Goal: Information Seeking & Learning: Learn about a topic

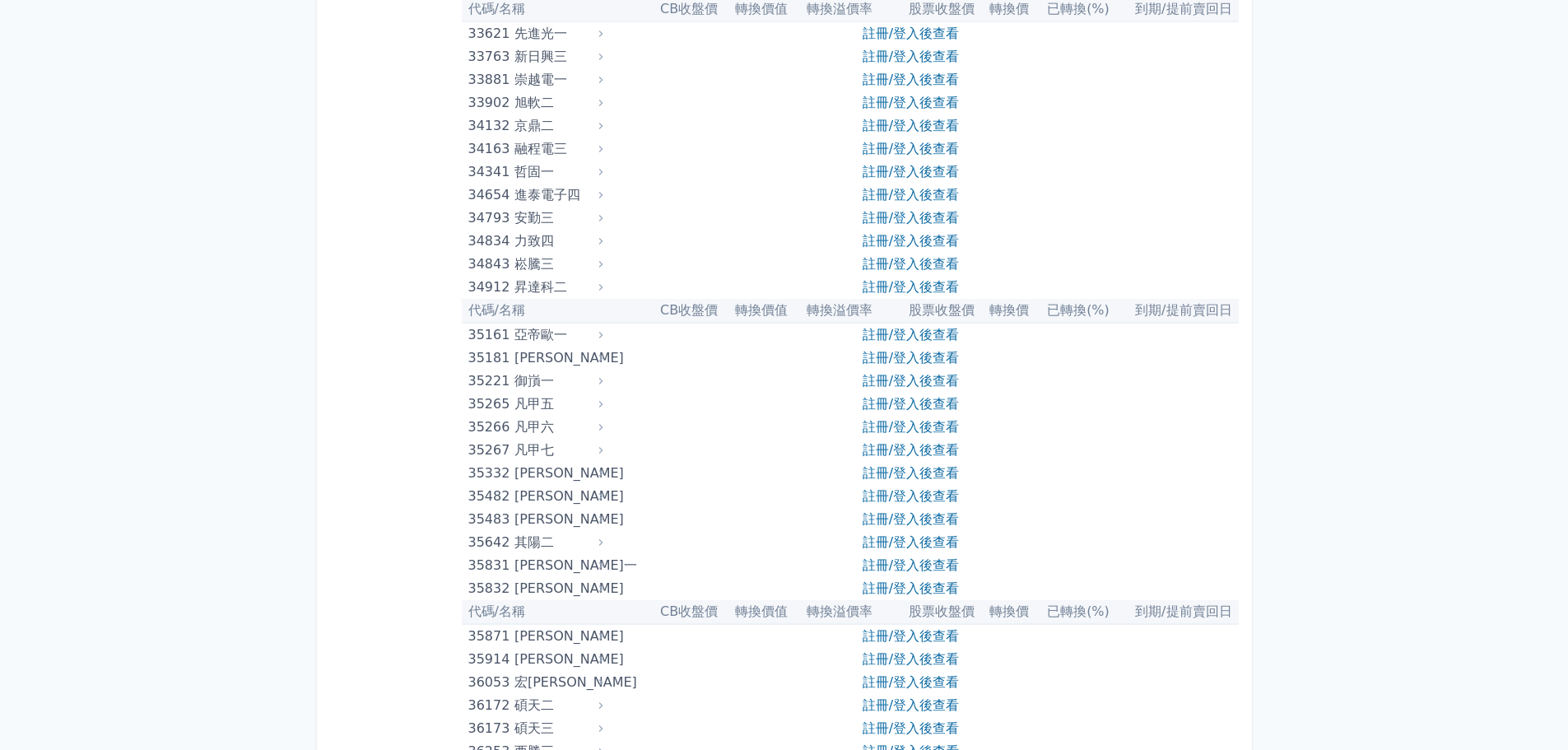
scroll to position [4035, 0]
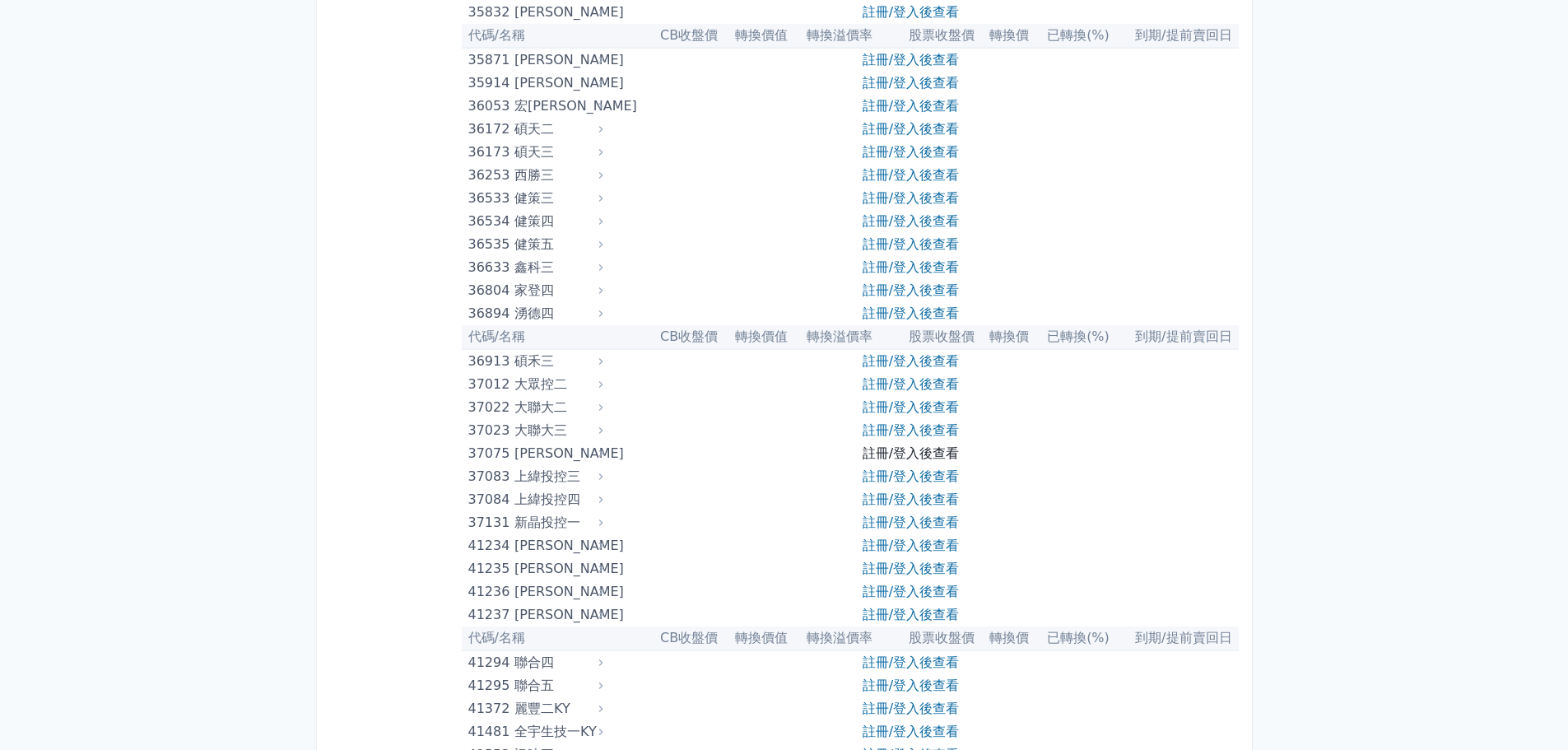
click at [911, 453] on link "註冊/登入後查看" at bounding box center [910, 453] width 96 height 15
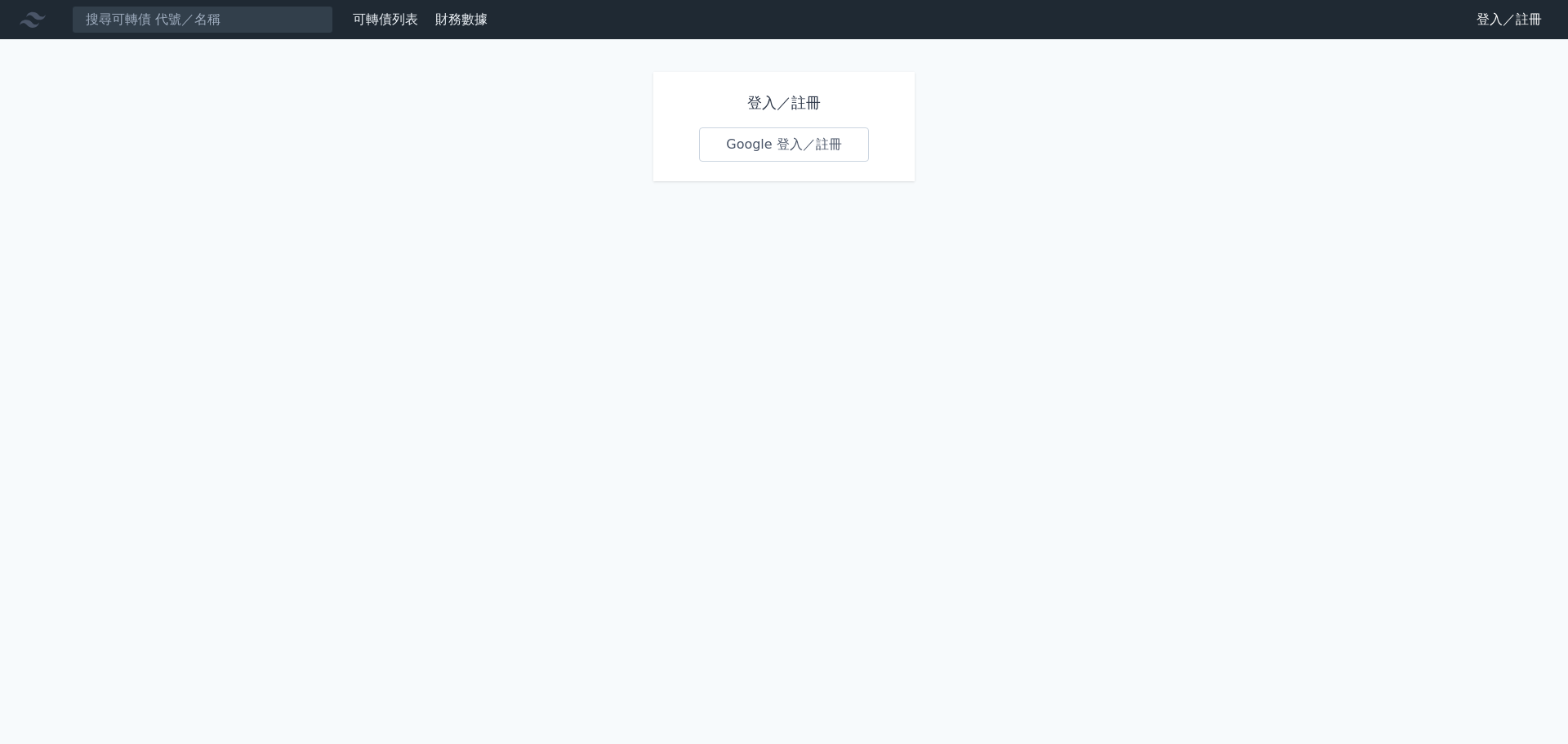
click at [821, 142] on link "Google 登入／註冊" at bounding box center [784, 145] width 170 height 35
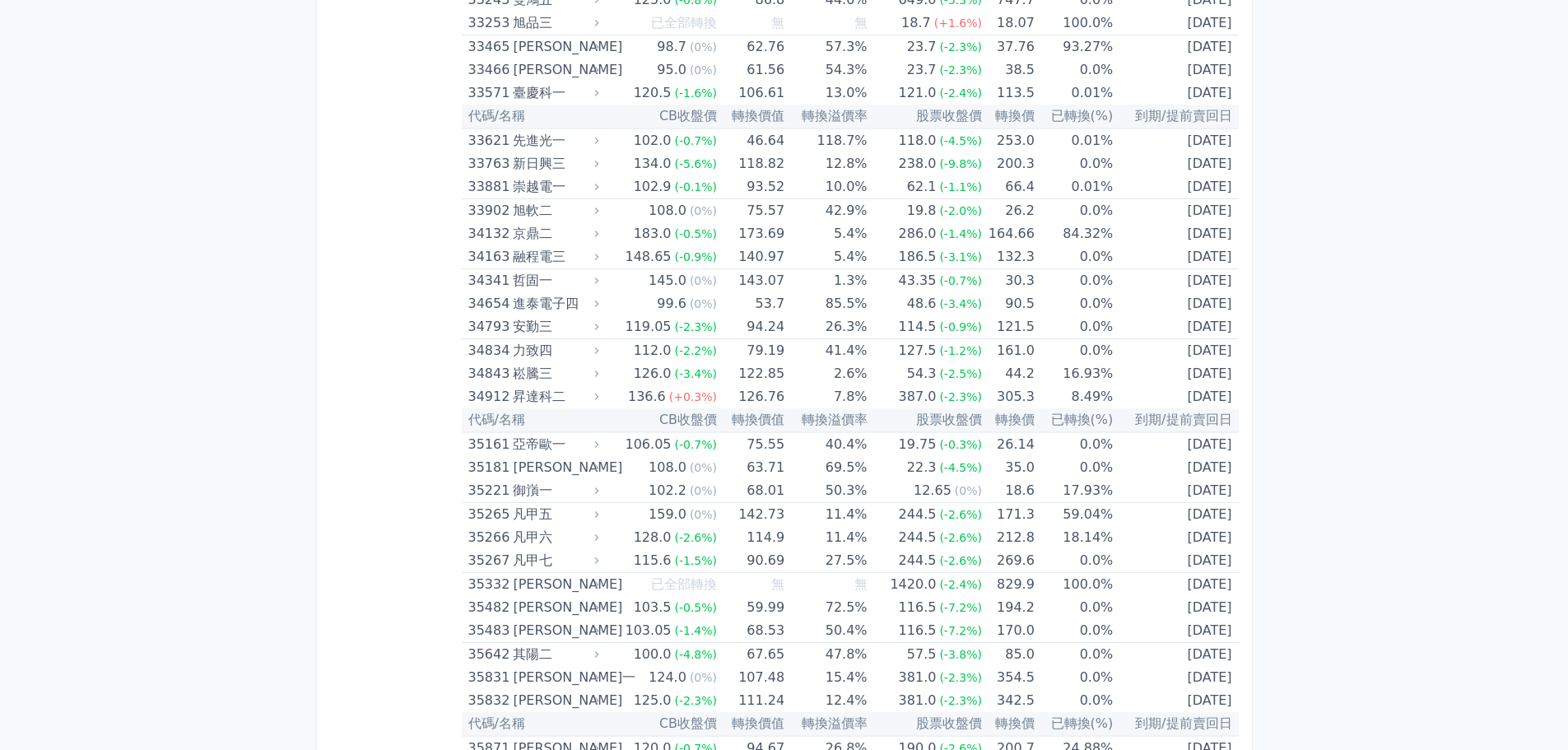
scroll to position [4117, 0]
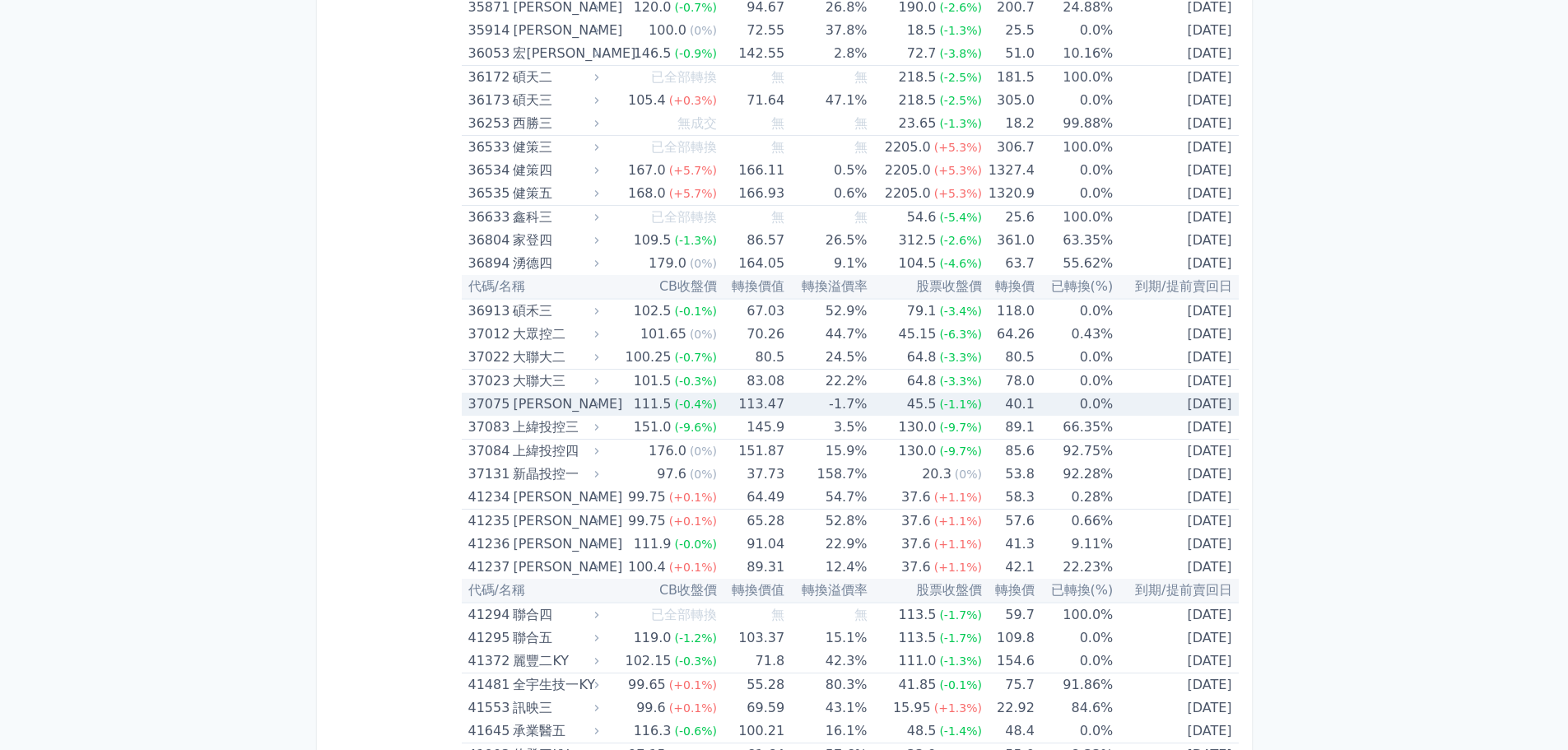
click at [1199, 404] on td "[DATE]" at bounding box center [1175, 404] width 125 height 23
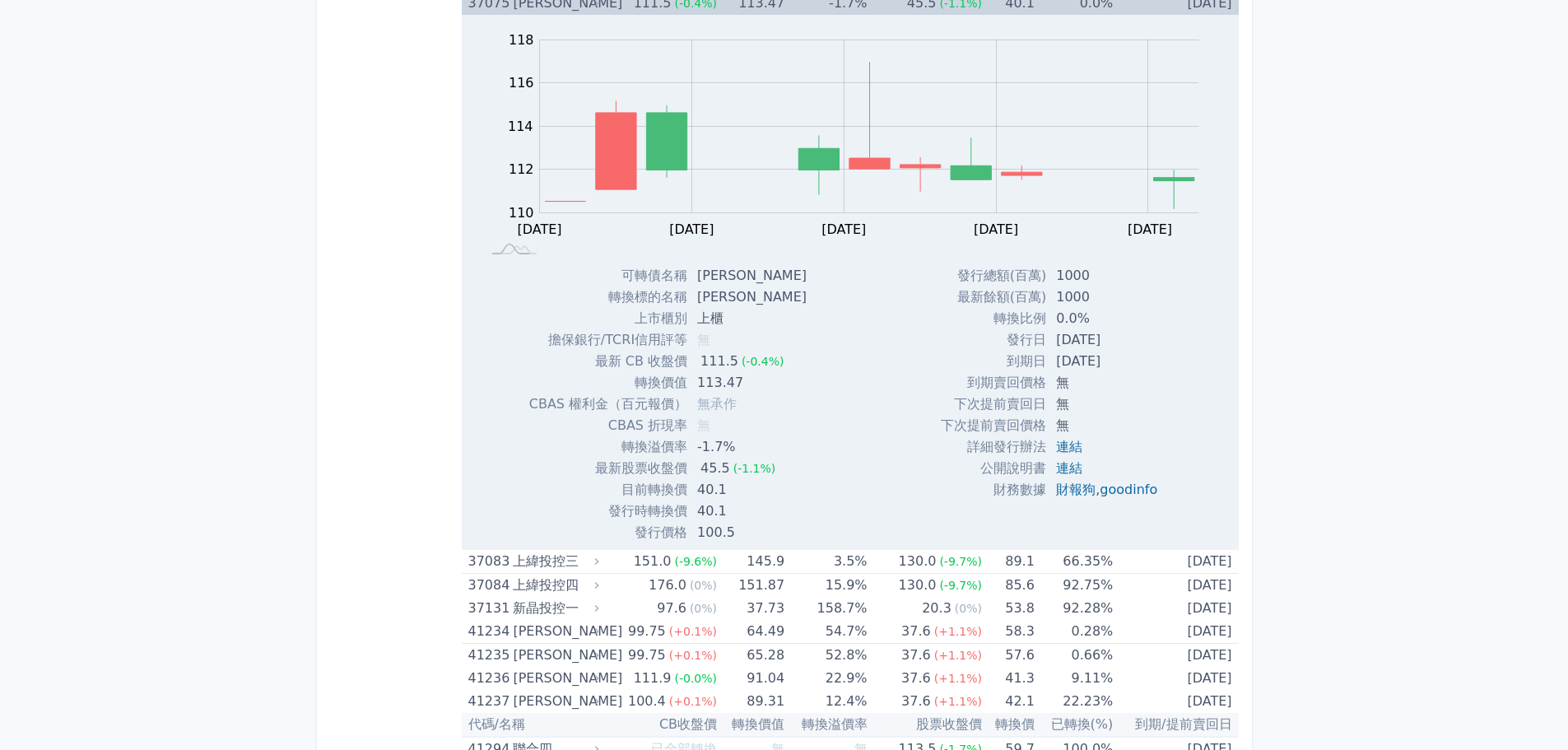
scroll to position [4529, 0]
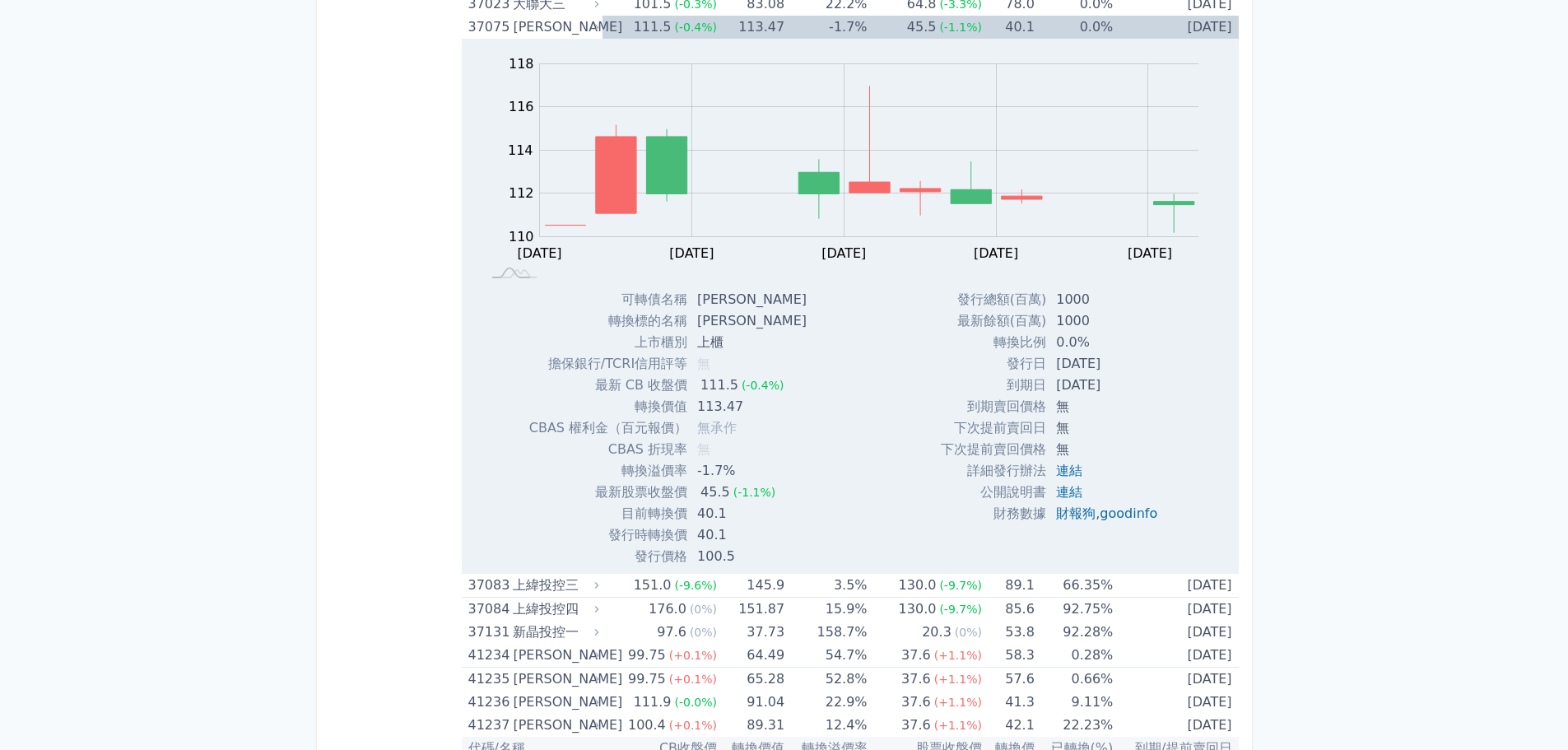
scroll to position [4776, 0]
